Goal: Task Accomplishment & Management: Complete application form

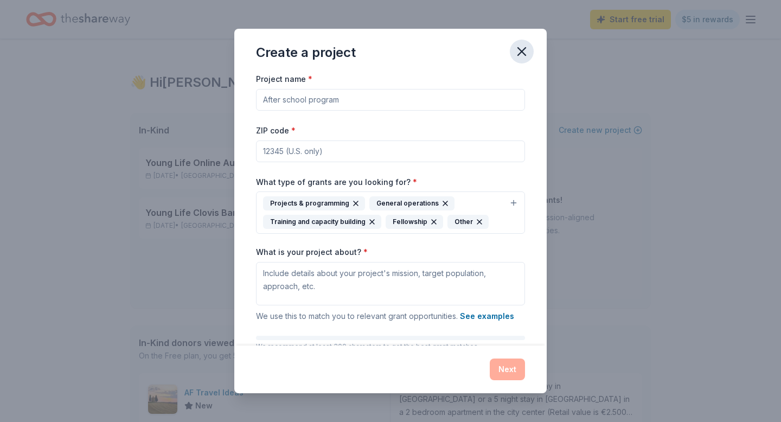
scroll to position [62, 0]
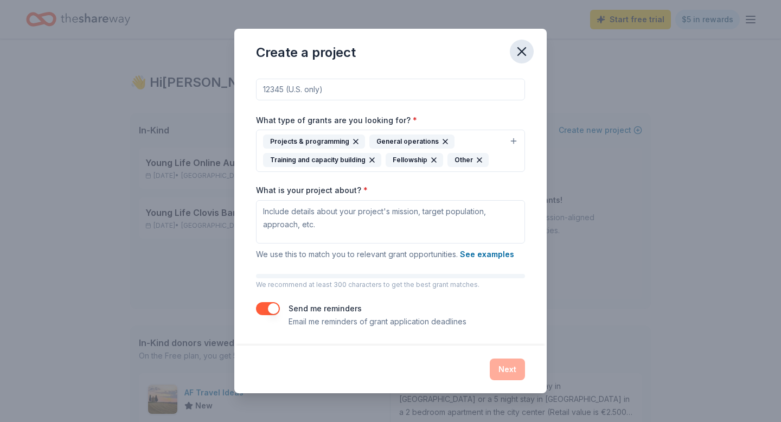
click at [522, 55] on icon "button" at bounding box center [521, 51] width 15 height 15
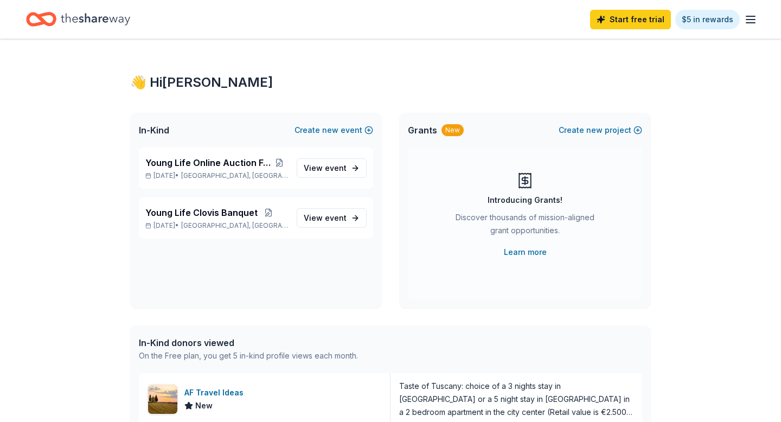
click at [80, 21] on icon "Home" at bounding box center [95, 19] width 69 height 12
click at [40, 17] on icon "Home" at bounding box center [46, 19] width 17 height 11
click at [235, 161] on span "Young Life Online Auction Fundraiser" at bounding box center [208, 162] width 126 height 13
click at [333, 170] on span "event" at bounding box center [336, 167] width 22 height 9
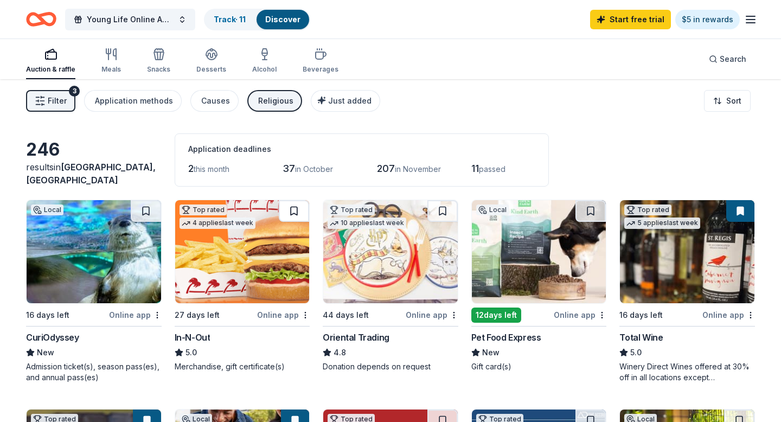
click at [297, 207] on button at bounding box center [294, 211] width 30 height 22
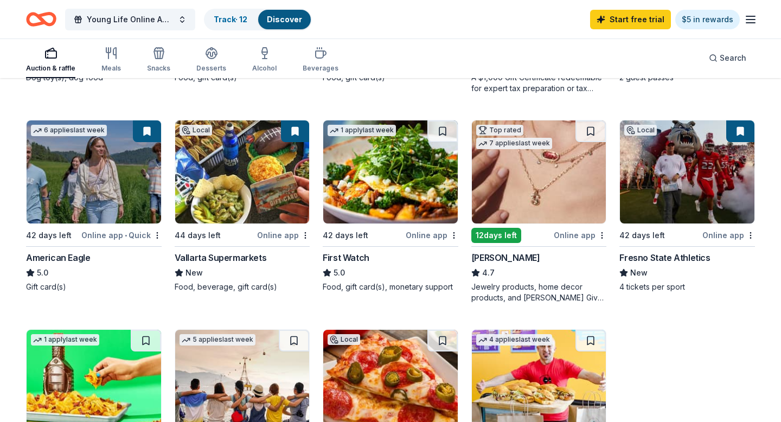
scroll to position [499, 0]
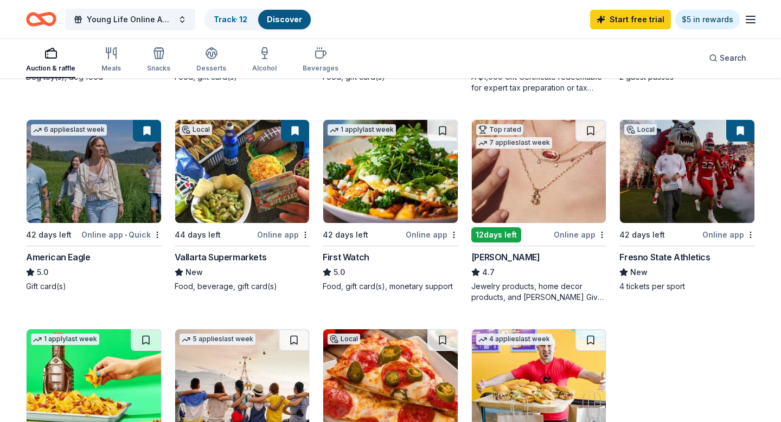
click at [290, 233] on div "Online app" at bounding box center [283, 235] width 53 height 14
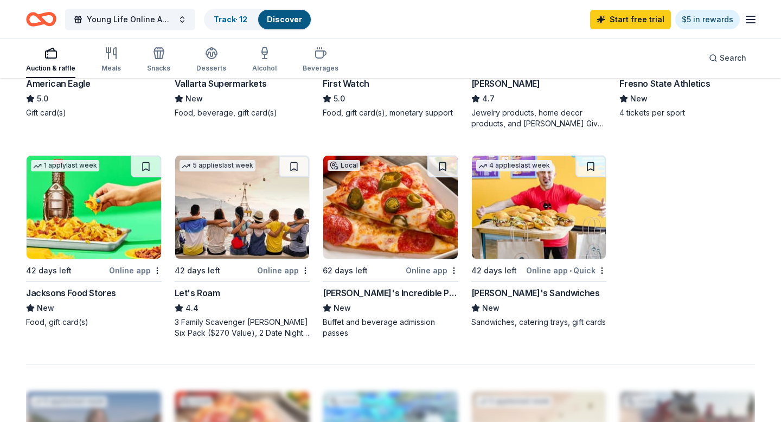
scroll to position [694, 0]
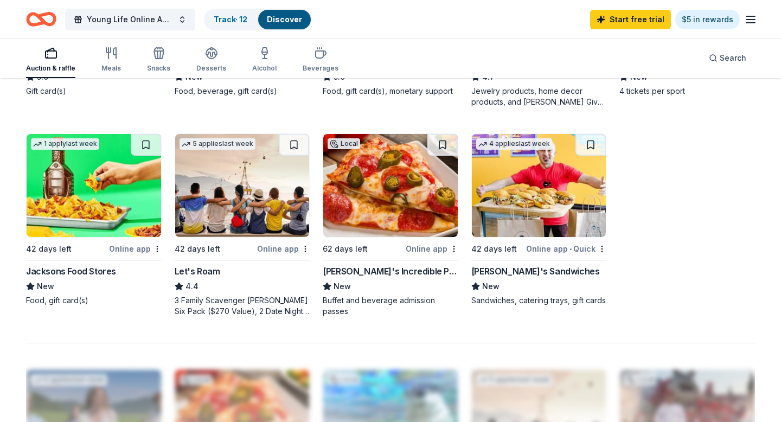
click at [391, 274] on div "John's Incredible Pizza" at bounding box center [391, 271] width 136 height 13
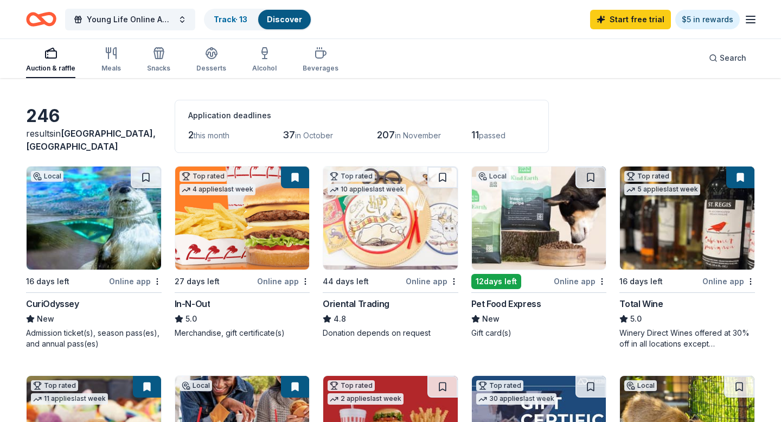
scroll to position [22, 0]
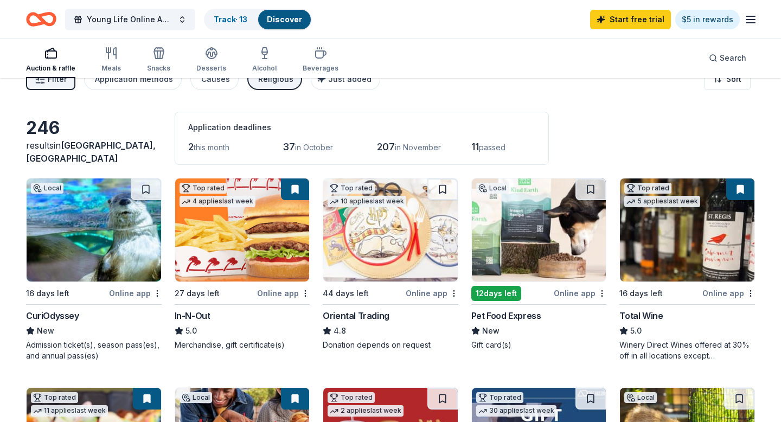
click at [271, 244] on img at bounding box center [242, 229] width 135 height 103
click at [291, 294] on div "Online app" at bounding box center [283, 293] width 53 height 14
click at [297, 192] on button at bounding box center [295, 189] width 28 height 22
click at [296, 188] on button at bounding box center [295, 189] width 28 height 22
click at [305, 291] on html "Young Life Online Auction Fundraiser Track · 13 Discover Start free trial $5 in…" at bounding box center [390, 189] width 781 height 422
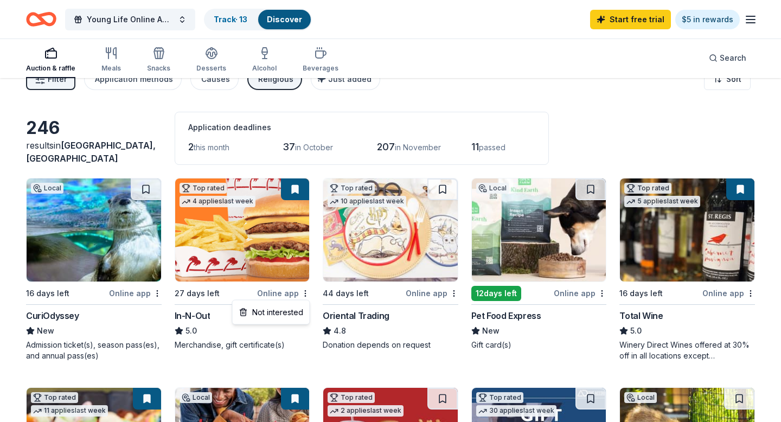
click at [295, 186] on html "Young Life Online Auction Fundraiser Track · 13 Discover Start free trial $5 in…" at bounding box center [390, 189] width 781 height 422
click at [297, 187] on button at bounding box center [295, 189] width 28 height 22
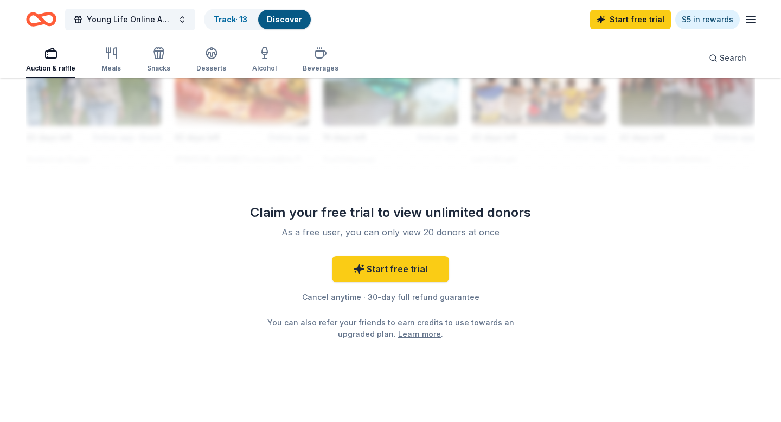
scroll to position [1050, 0]
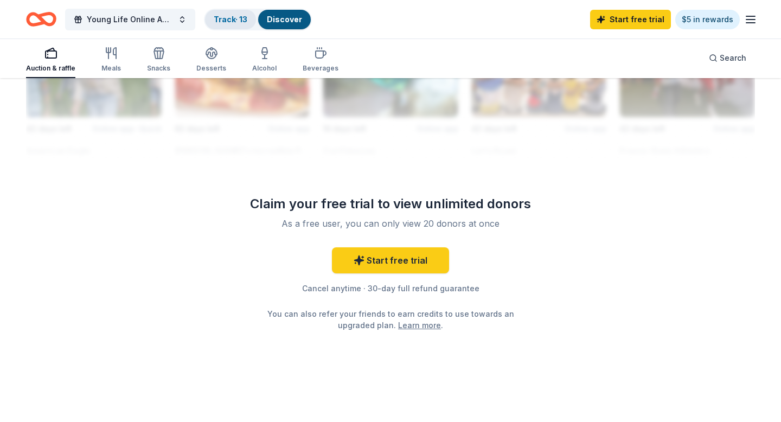
click at [245, 17] on link "Track · 13" at bounding box center [231, 19] width 34 height 9
click at [233, 20] on link "Track · 13" at bounding box center [231, 19] width 34 height 9
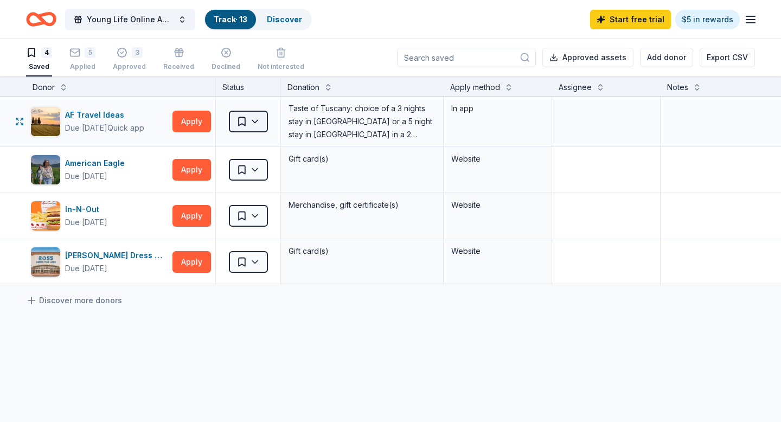
click at [254, 120] on html "Young Life Online Auction Fundraiser Track · 13 Discover Start free trial $5 in…" at bounding box center [390, 210] width 781 height 422
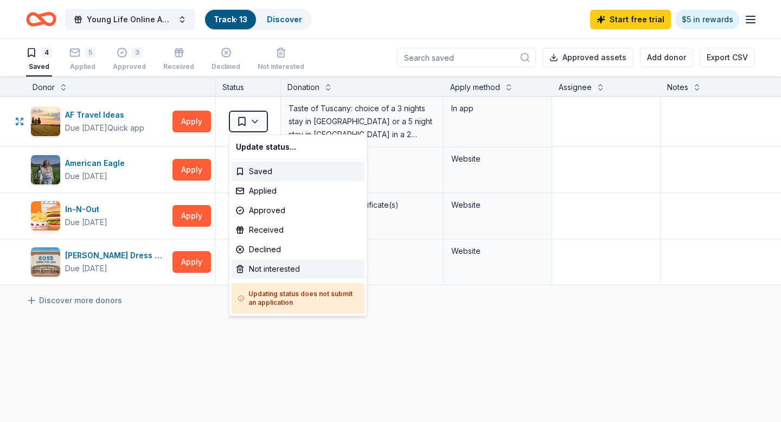
click at [271, 265] on div "Not interested" at bounding box center [298, 269] width 133 height 20
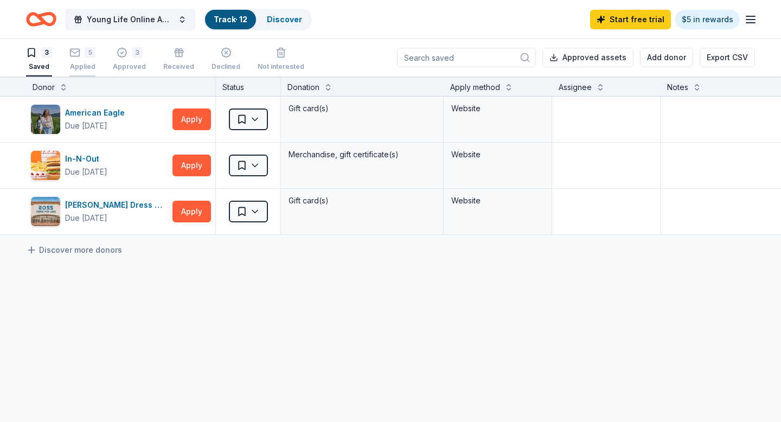
click at [82, 56] on div "5" at bounding box center [82, 52] width 26 height 11
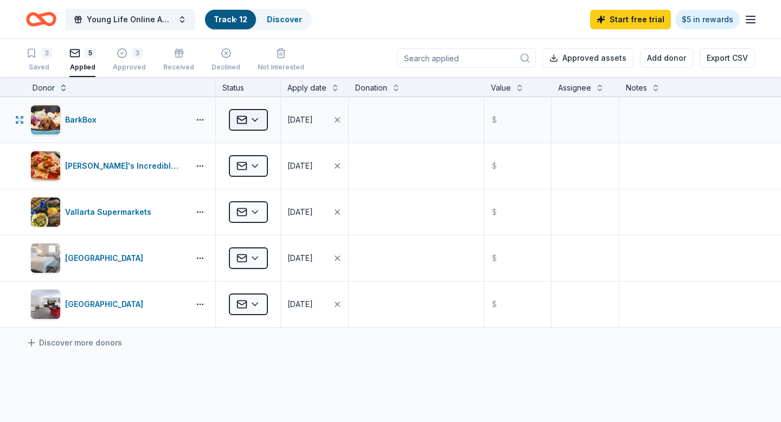
click at [251, 121] on html "Young Life Online Auction Fundraiser Track · 12 Discover Start free trial $5 in…" at bounding box center [390, 211] width 781 height 422
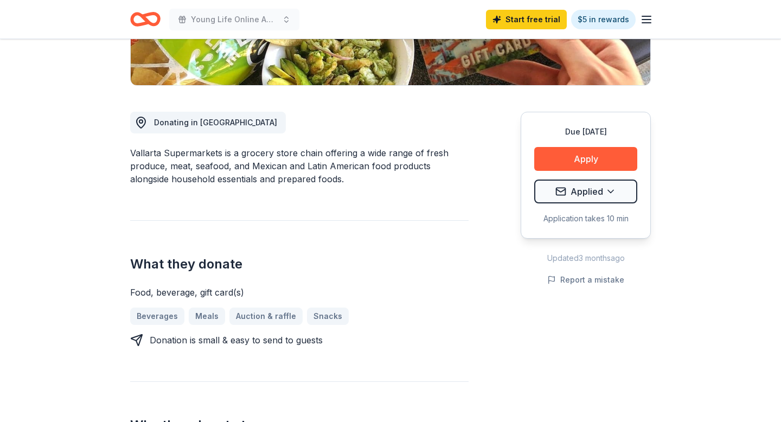
scroll to position [260, 0]
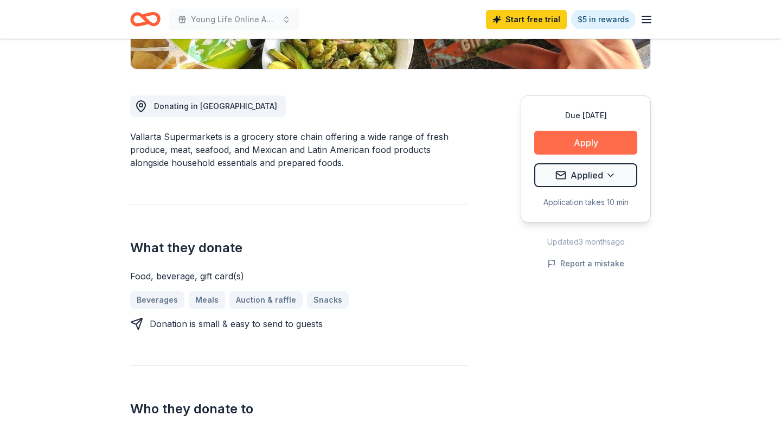
click at [582, 139] on button "Apply" at bounding box center [585, 143] width 103 height 24
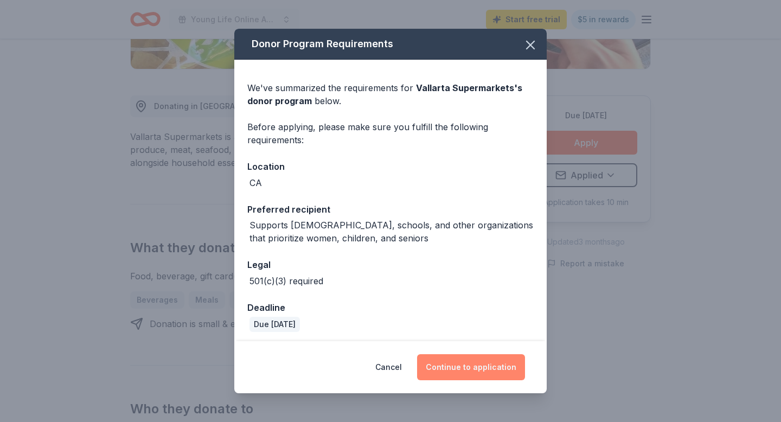
click at [455, 367] on button "Continue to application" at bounding box center [471, 367] width 108 height 26
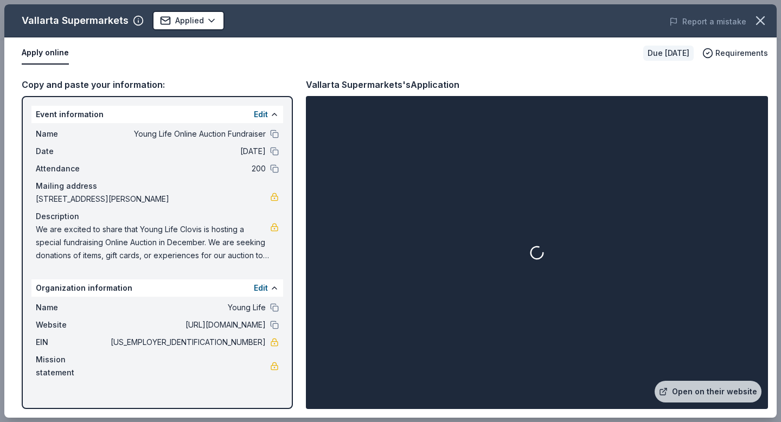
click at [236, 343] on span "84-0385934" at bounding box center [186, 342] width 157 height 13
click at [688, 393] on link "Open on their website" at bounding box center [708, 392] width 107 height 22
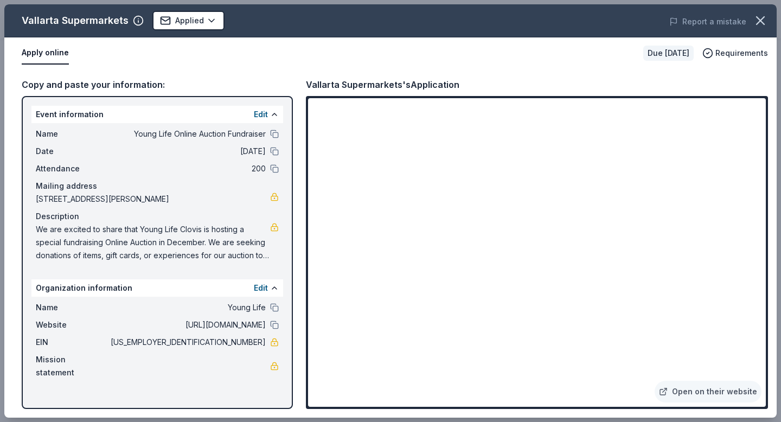
drag, startPoint x: 208, startPoint y: 338, endPoint x: 251, endPoint y: 339, distance: 43.4
click at [251, 339] on span "84-0385934" at bounding box center [186, 342] width 157 height 13
click at [263, 346] on span "84-0385934" at bounding box center [186, 342] width 157 height 13
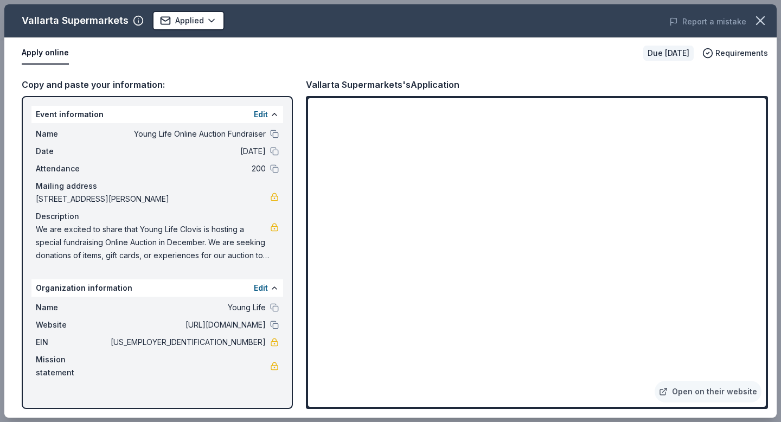
click at [263, 340] on span "84-0385934" at bounding box center [186, 342] width 157 height 13
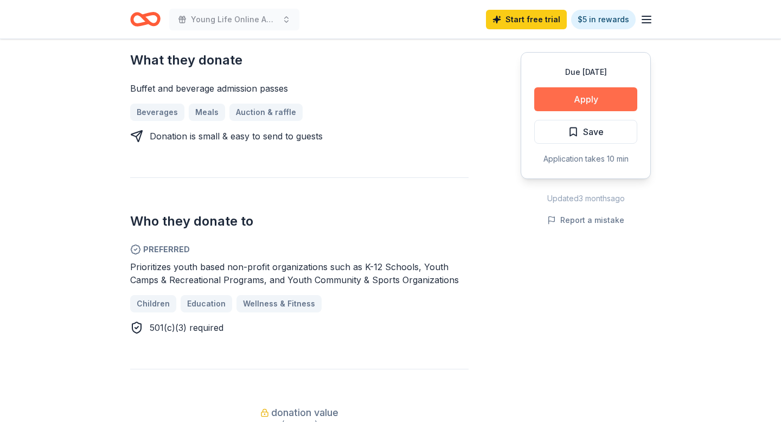
scroll to position [499, 0]
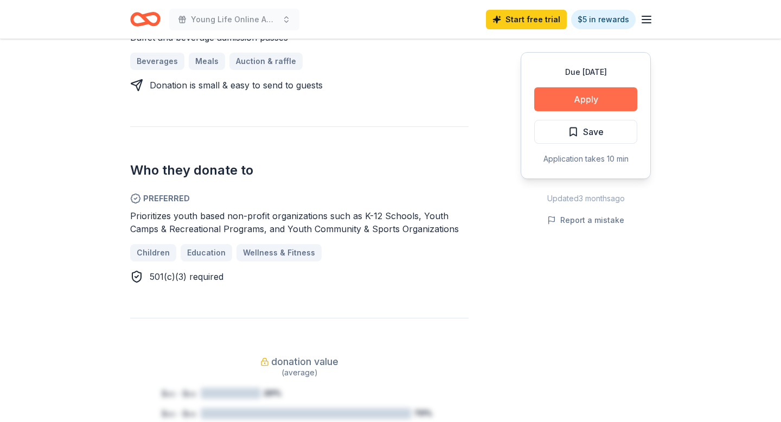
click at [587, 97] on button "Apply" at bounding box center [585, 99] width 103 height 24
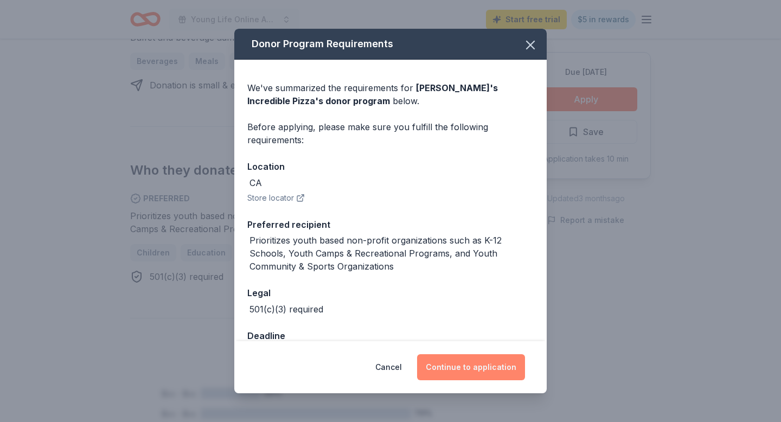
click at [440, 364] on button "Continue to application" at bounding box center [471, 367] width 108 height 26
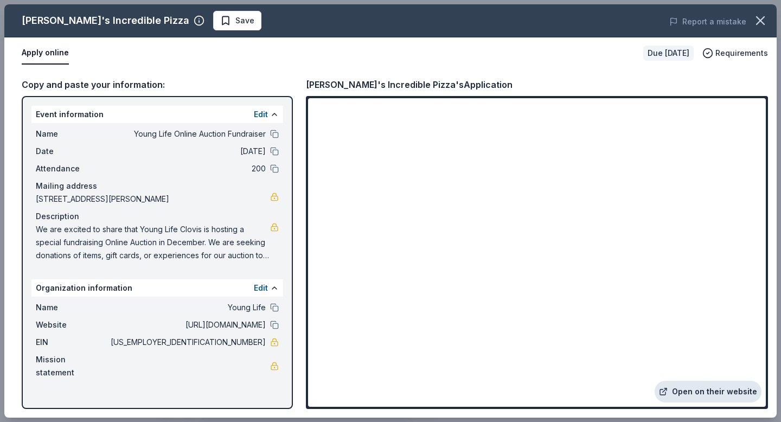
click at [680, 397] on link "Open on their website" at bounding box center [708, 392] width 107 height 22
click at [235, 20] on span "Save" at bounding box center [244, 20] width 19 height 13
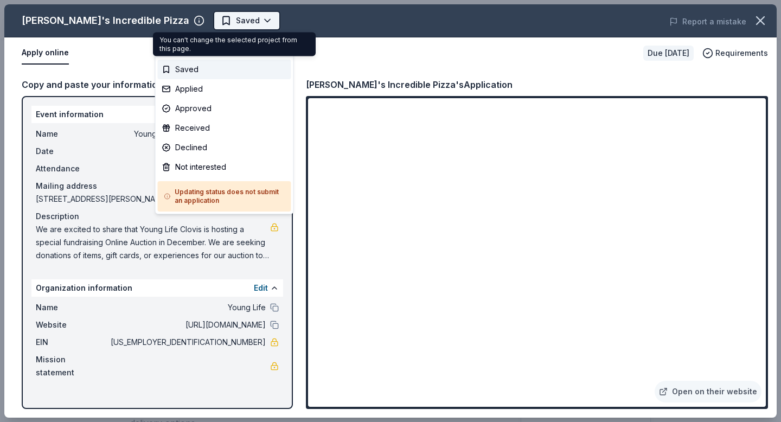
click at [198, 21] on body "Young Life Online Auction Fundraiser Start free trial $5 in rewards Due in 62 d…" at bounding box center [390, 211] width 781 height 422
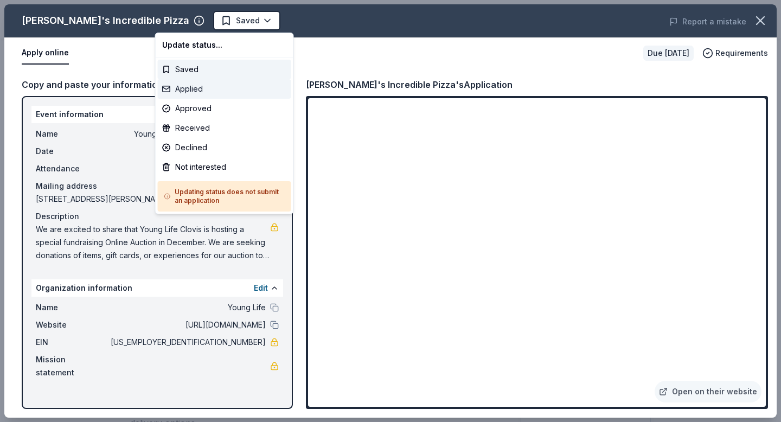
click at [198, 89] on div "Applied" at bounding box center [224, 89] width 133 height 20
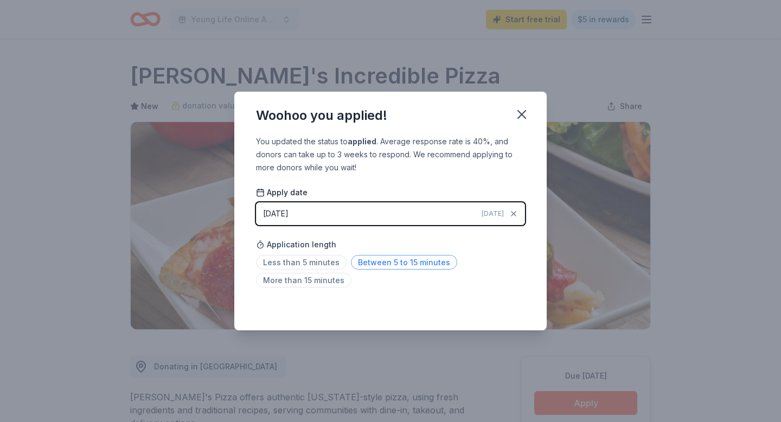
click at [392, 264] on span "Between 5 to 15 minutes" at bounding box center [404, 262] width 106 height 15
click at [522, 112] on icon "button" at bounding box center [521, 114] width 15 height 15
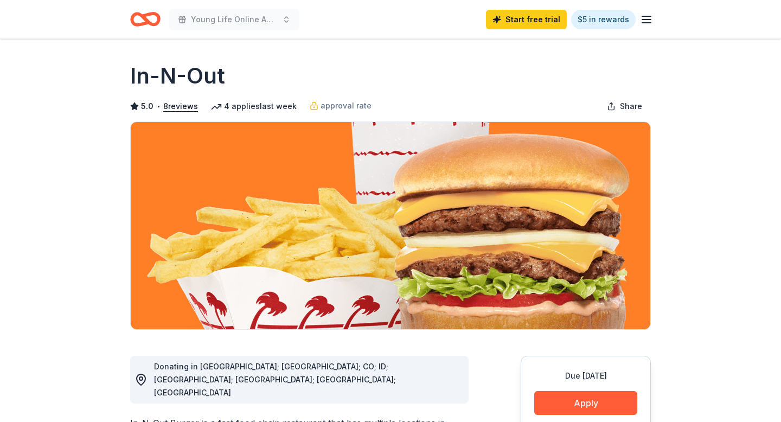
scroll to position [22, 0]
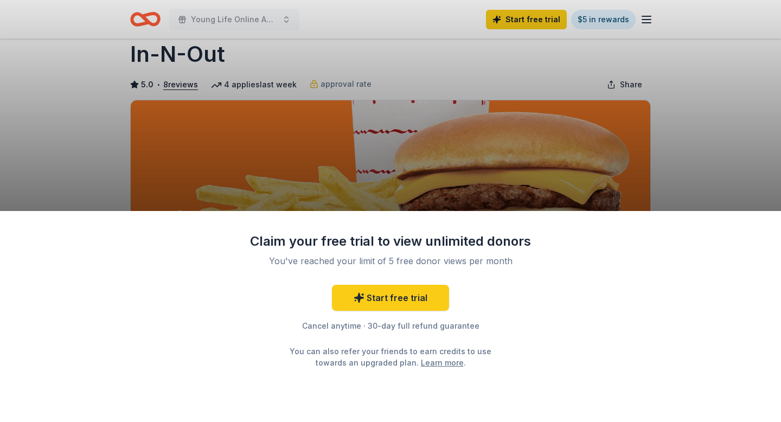
click at [387, 191] on div "Claim your free trial to view unlimited donors You've reached your limit of 5 f…" at bounding box center [390, 211] width 781 height 422
click at [383, 175] on div "Claim your free trial to view unlimited donors You've reached your limit of 5 f…" at bounding box center [390, 211] width 781 height 422
click at [431, 292] on link "Start free trial" at bounding box center [390, 298] width 117 height 26
click at [464, 139] on div "Claim your free trial to view unlimited donors You've reached your limit of 5 f…" at bounding box center [390, 211] width 781 height 422
